Goal: Information Seeking & Learning: Find specific page/section

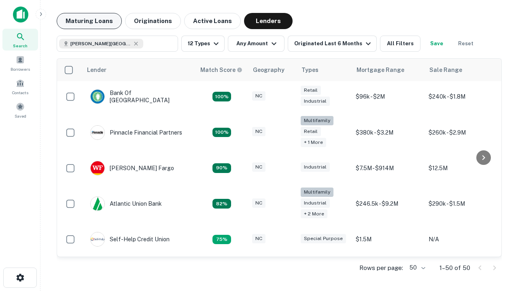
click at [89, 21] on button "Maturing Loans" at bounding box center [89, 21] width 65 height 16
